Goal: Find specific page/section: Find specific page/section

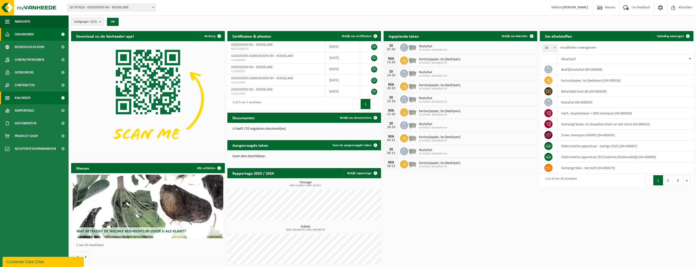
click at [33, 96] on link "Kalender" at bounding box center [34, 97] width 69 height 13
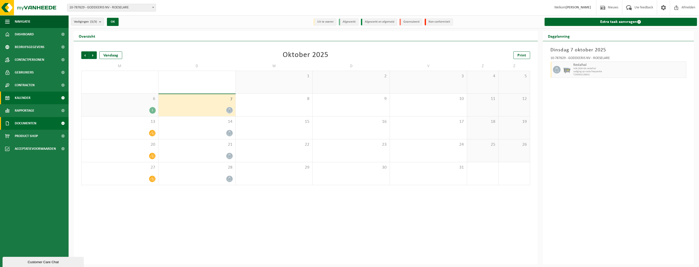
click at [24, 123] on span "Documenten" at bounding box center [26, 123] width 22 height 13
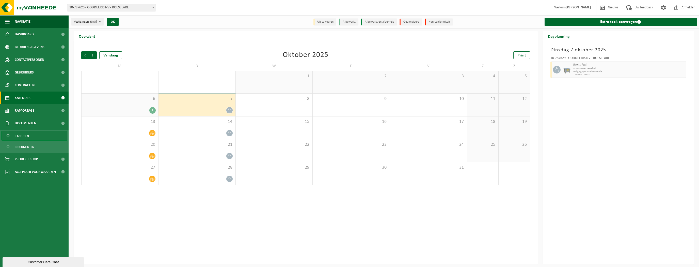
click at [25, 137] on span "Facturen" at bounding box center [21, 136] width 13 height 10
